Goal: Navigation & Orientation: Find specific page/section

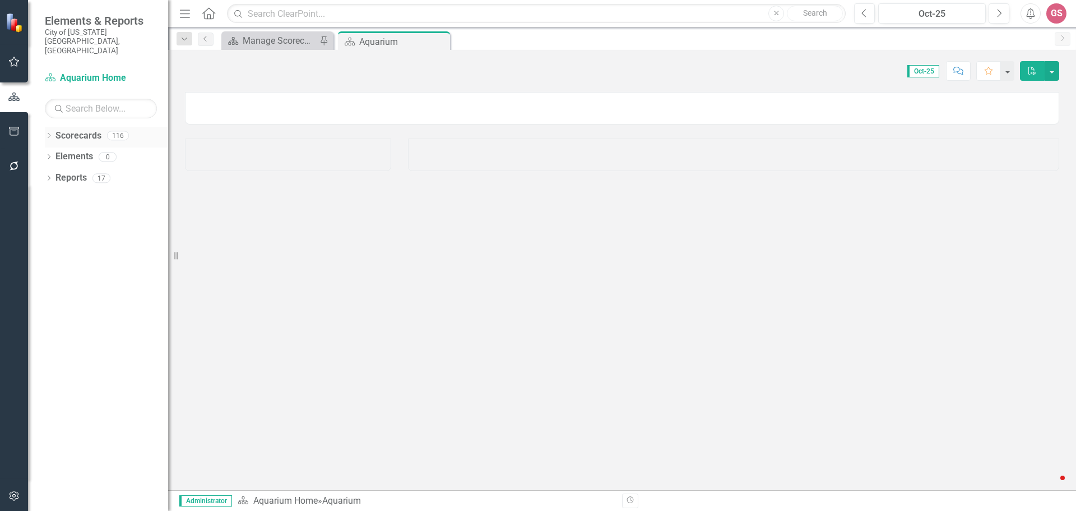
click at [68, 129] on link "Scorecards" at bounding box center [78, 135] width 46 height 13
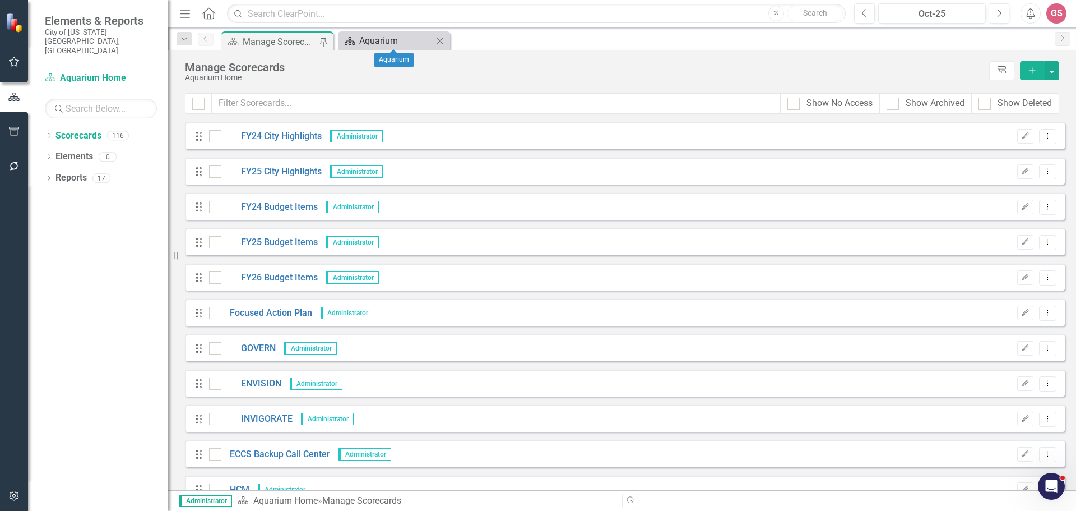
click at [391, 44] on div "Aquarium" at bounding box center [396, 41] width 74 height 14
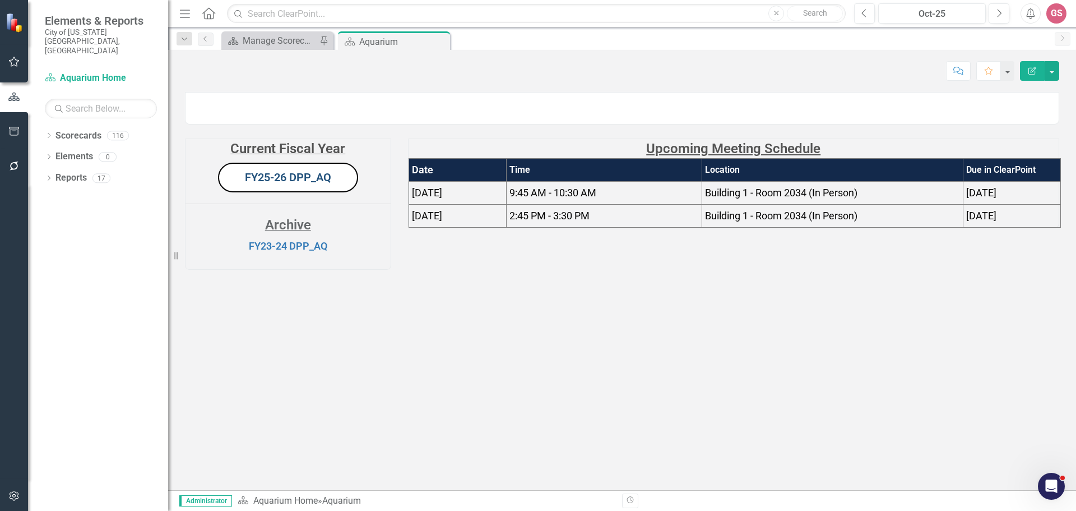
click at [277, 184] on link "FY25-26 DPP_AQ" at bounding box center [288, 176] width 86 height 13
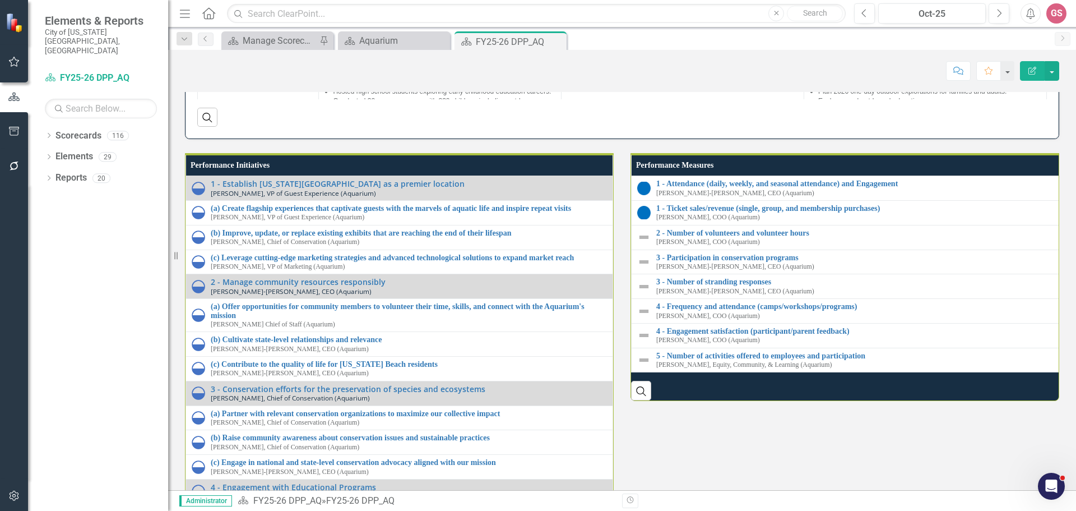
scroll to position [1224, 0]
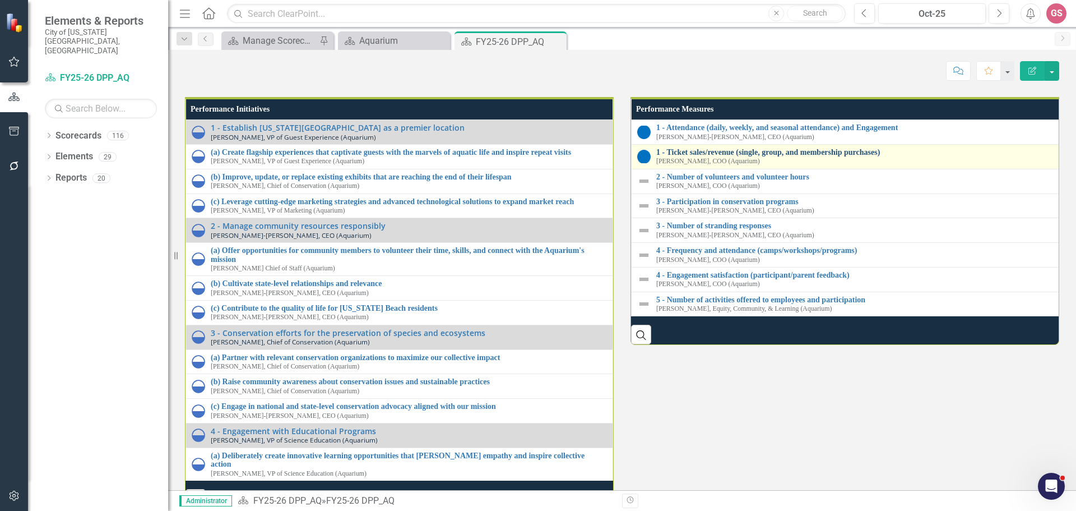
click at [705, 156] on link "1 - Ticket sales/revenue (single, group, and membership purchases)" at bounding box center [860, 152] width 408 height 8
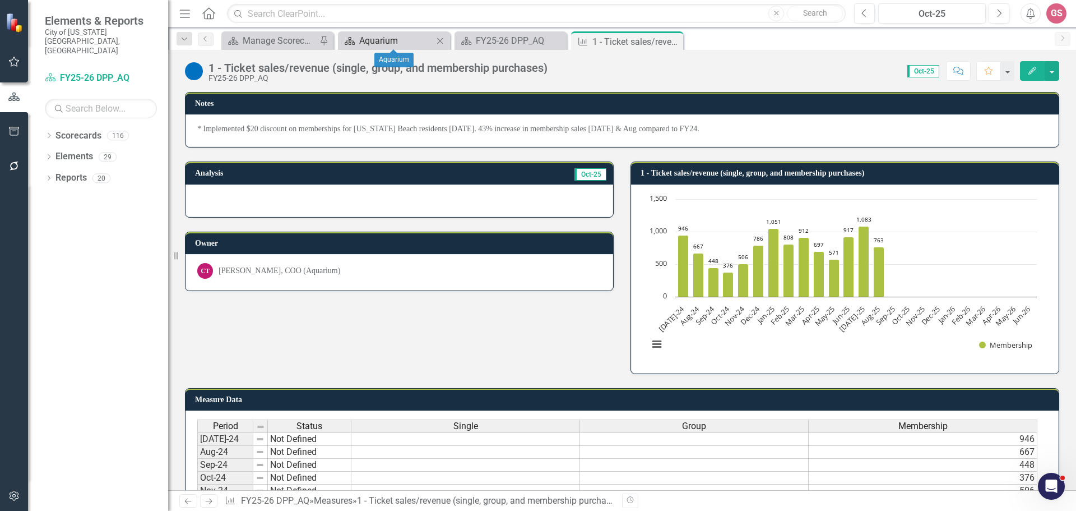
click at [383, 43] on div "Aquarium" at bounding box center [396, 41] width 74 height 14
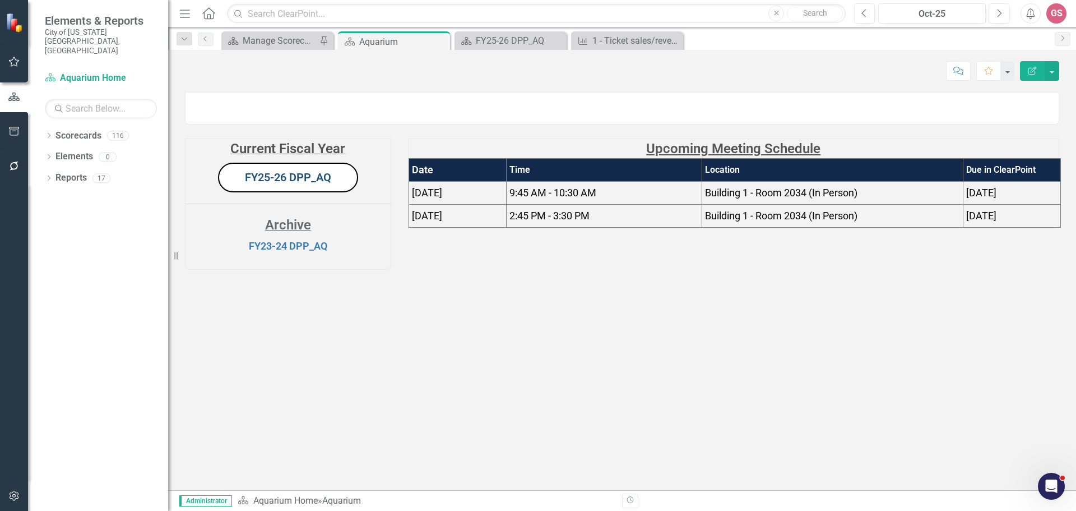
click at [280, 184] on link "FY25-26 DPP_AQ" at bounding box center [288, 176] width 86 height 13
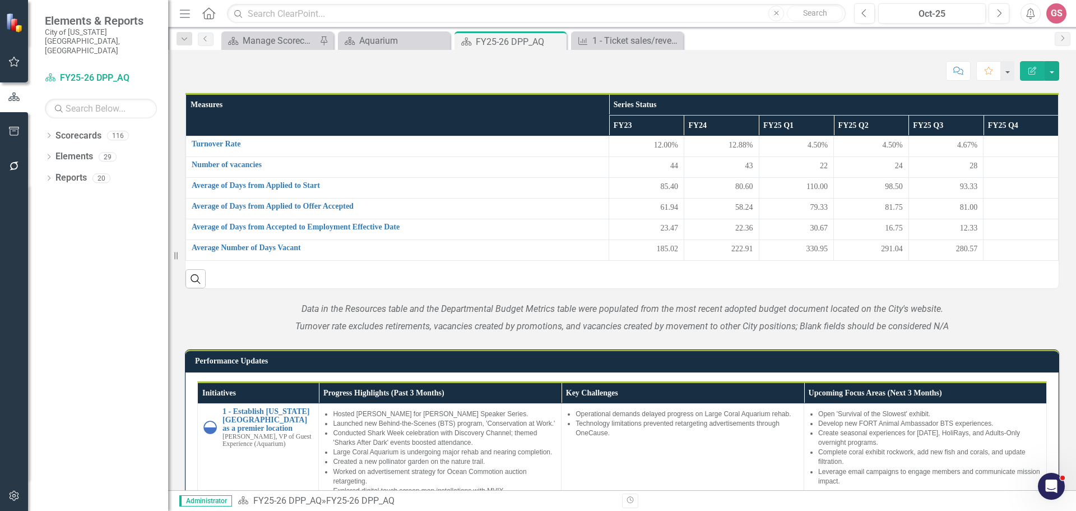
scroll to position [504, 0]
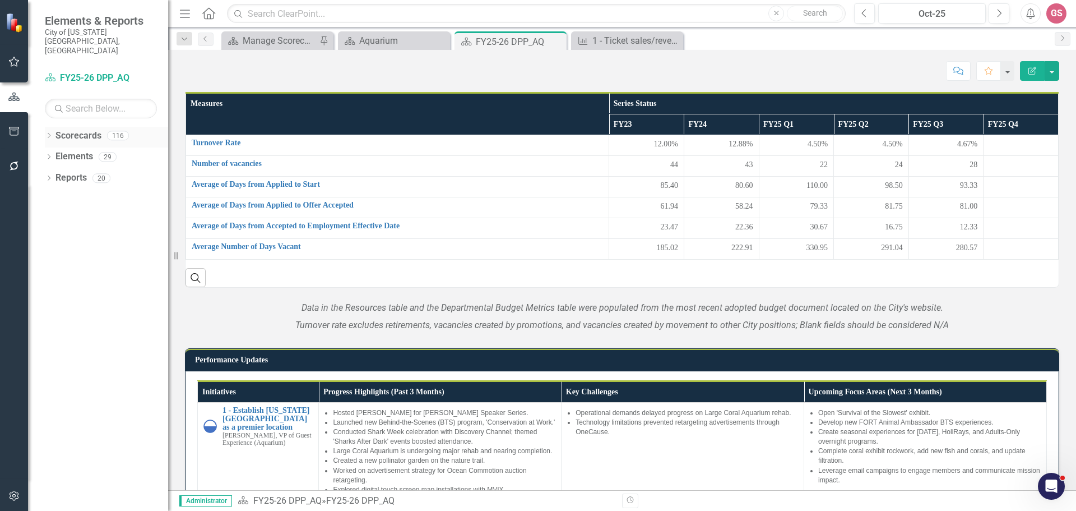
click at [77, 129] on link "Scorecards" at bounding box center [78, 135] width 46 height 13
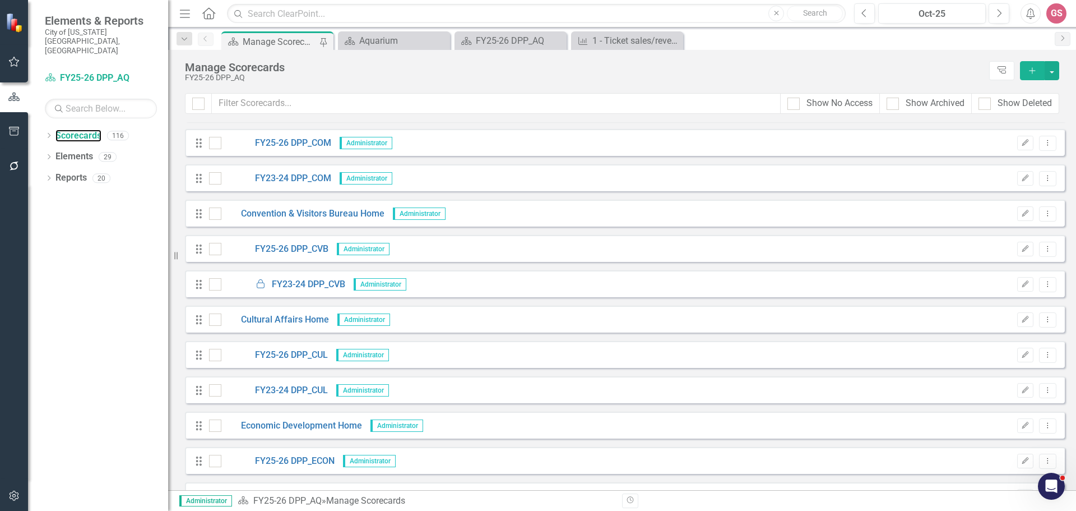
scroll to position [729, 0]
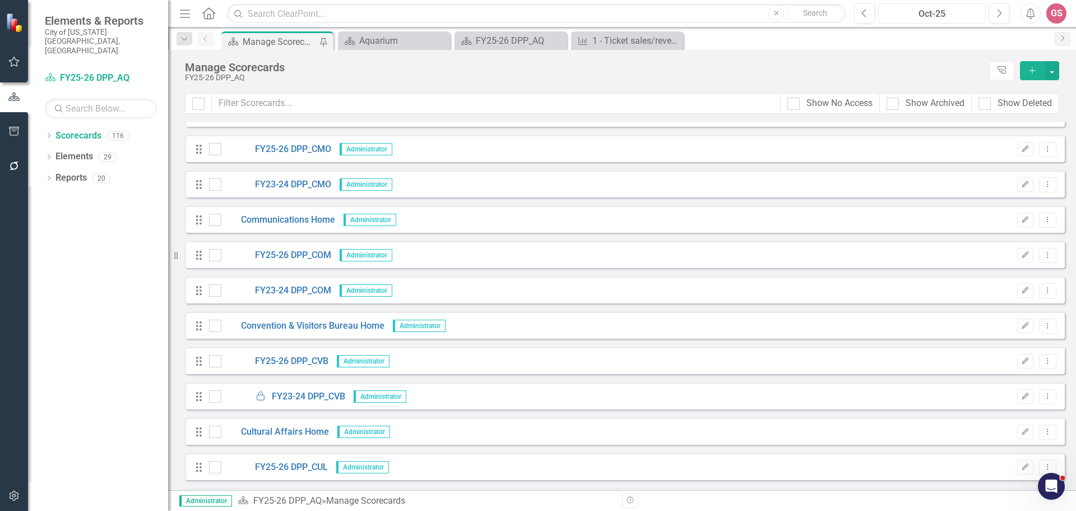
click at [909, 11] on div "Oct-25" at bounding box center [932, 13] width 100 height 13
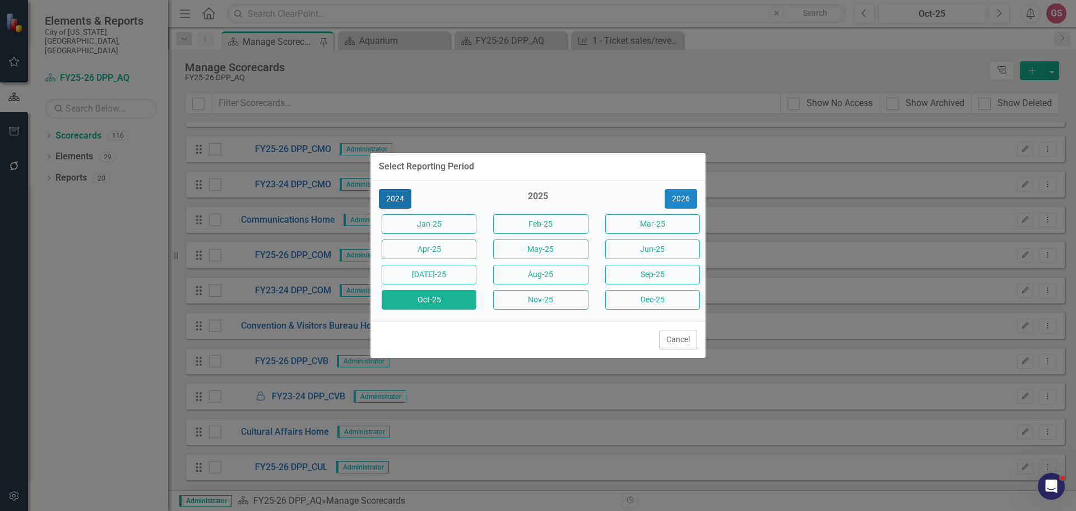
click at [397, 198] on button "2024" at bounding box center [395, 199] width 33 height 20
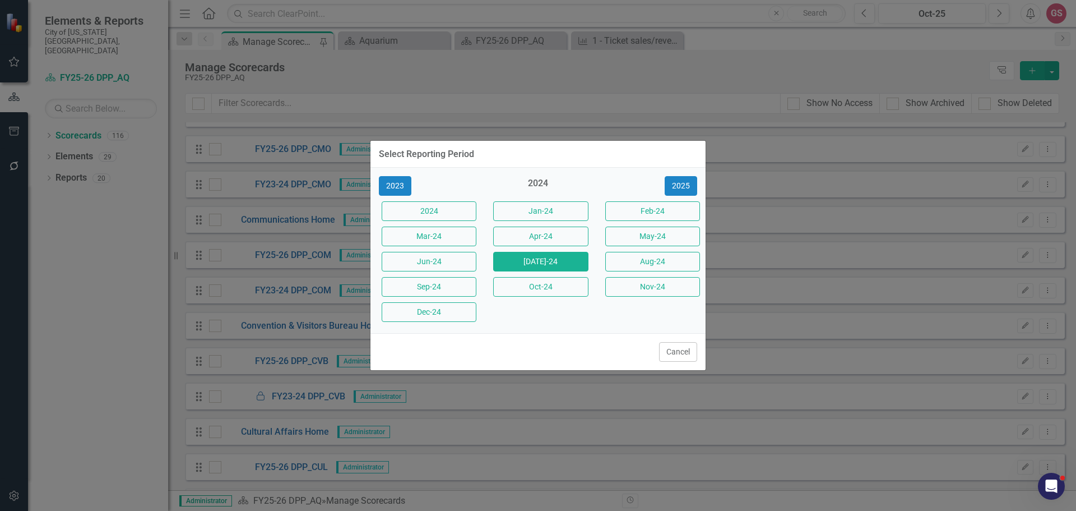
click at [549, 263] on button "[DATE]-24" at bounding box center [540, 262] width 95 height 20
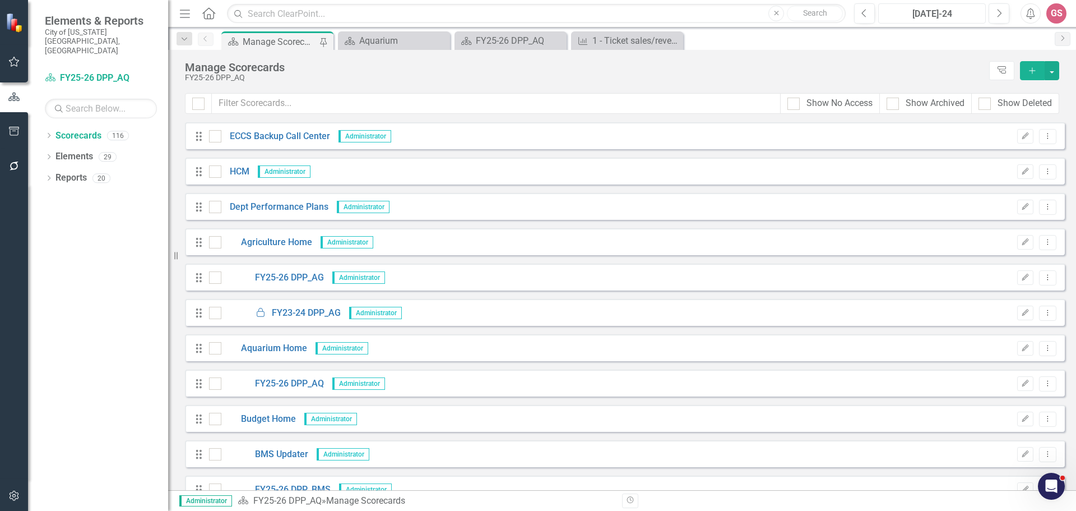
scroll to position [336, 0]
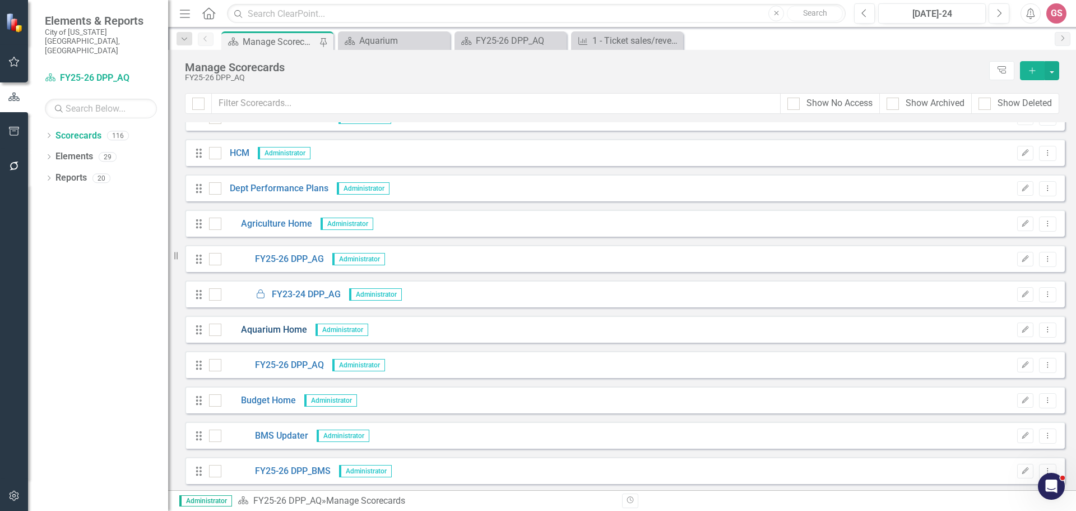
click at [283, 324] on link "Aquarium Home" at bounding box center [264, 329] width 86 height 13
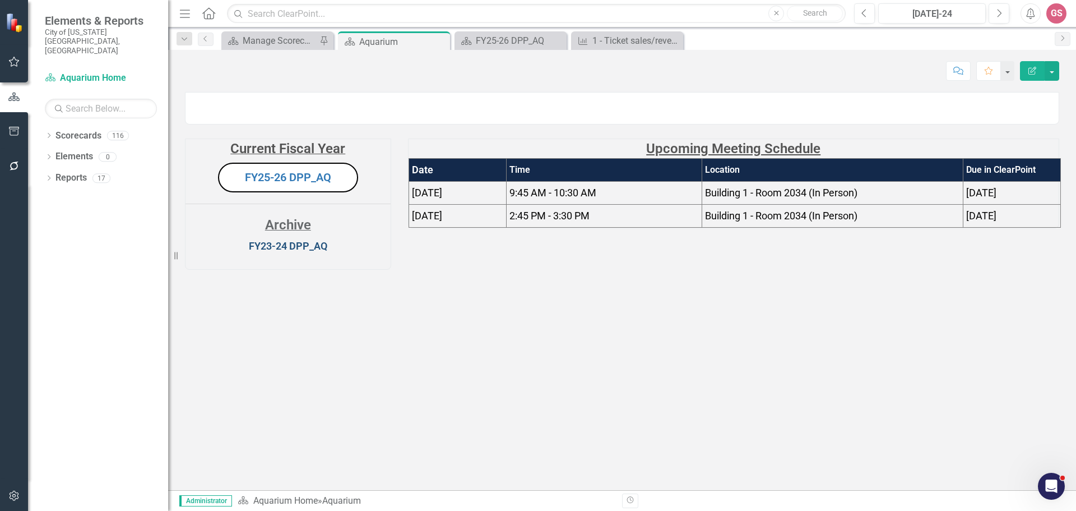
click at [289, 252] on link "FY23-24 DPP_AQ" at bounding box center [288, 246] width 78 height 12
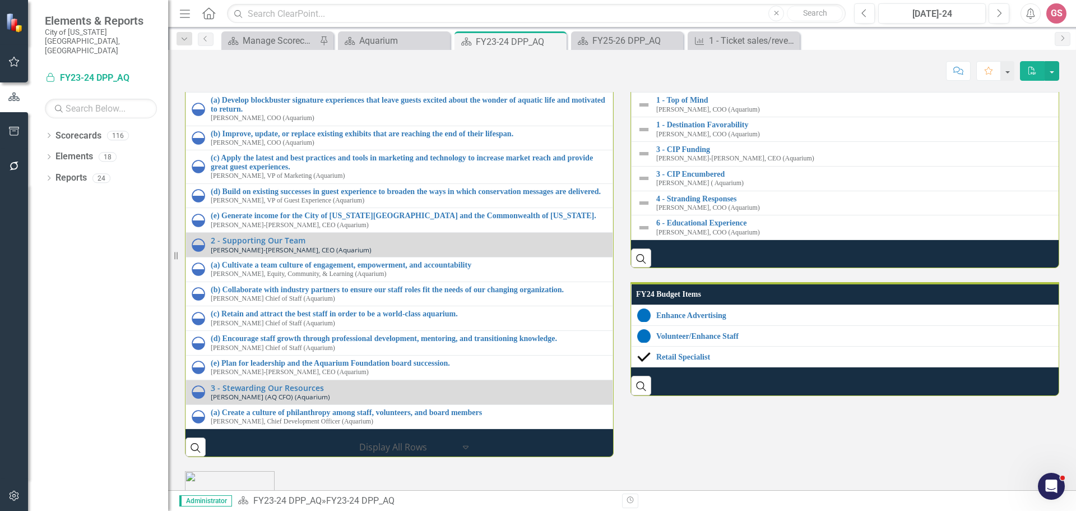
scroll to position [1233, 0]
